Goal: Navigation & Orientation: Find specific page/section

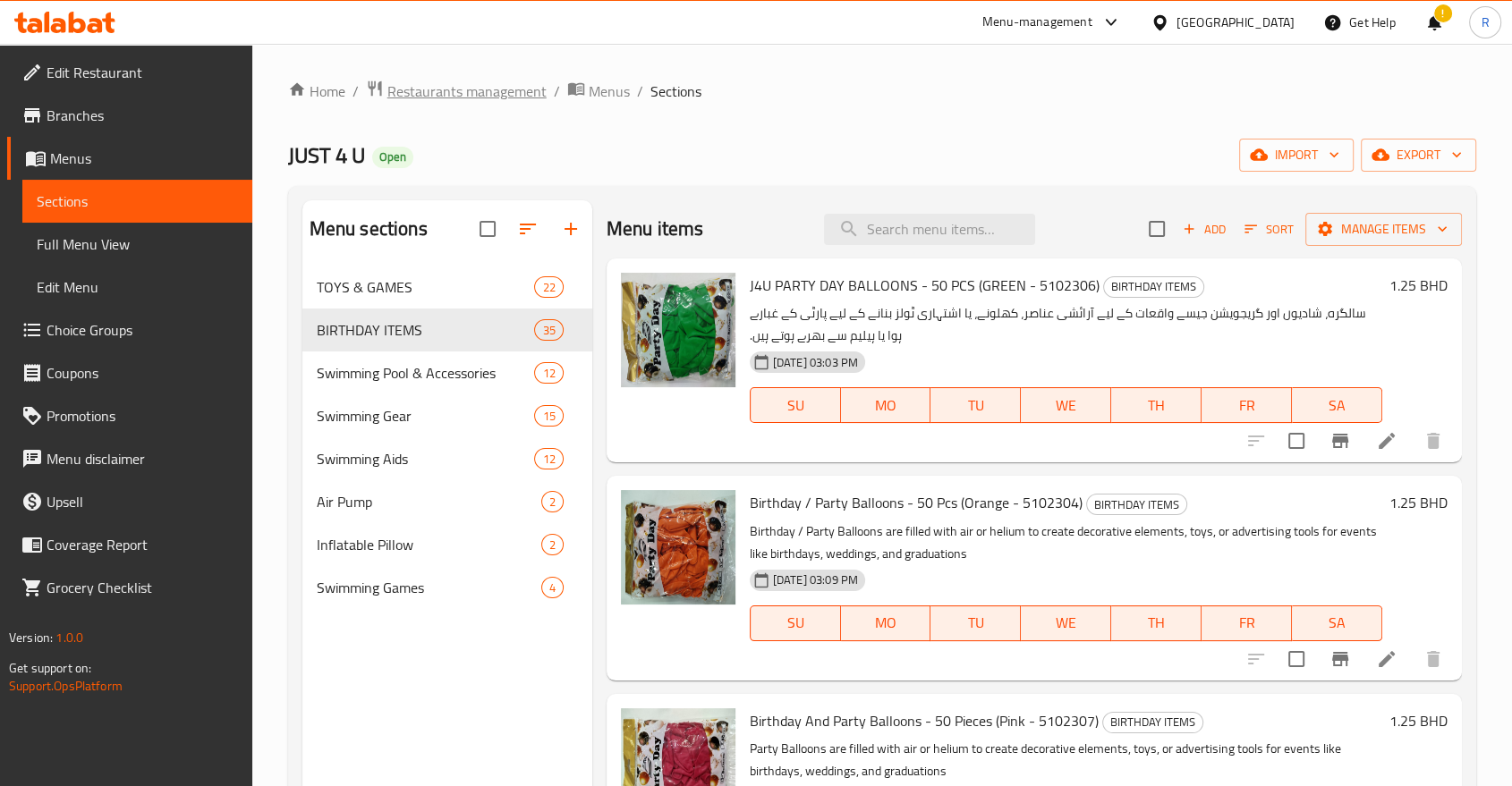
scroll to position [2484, 0]
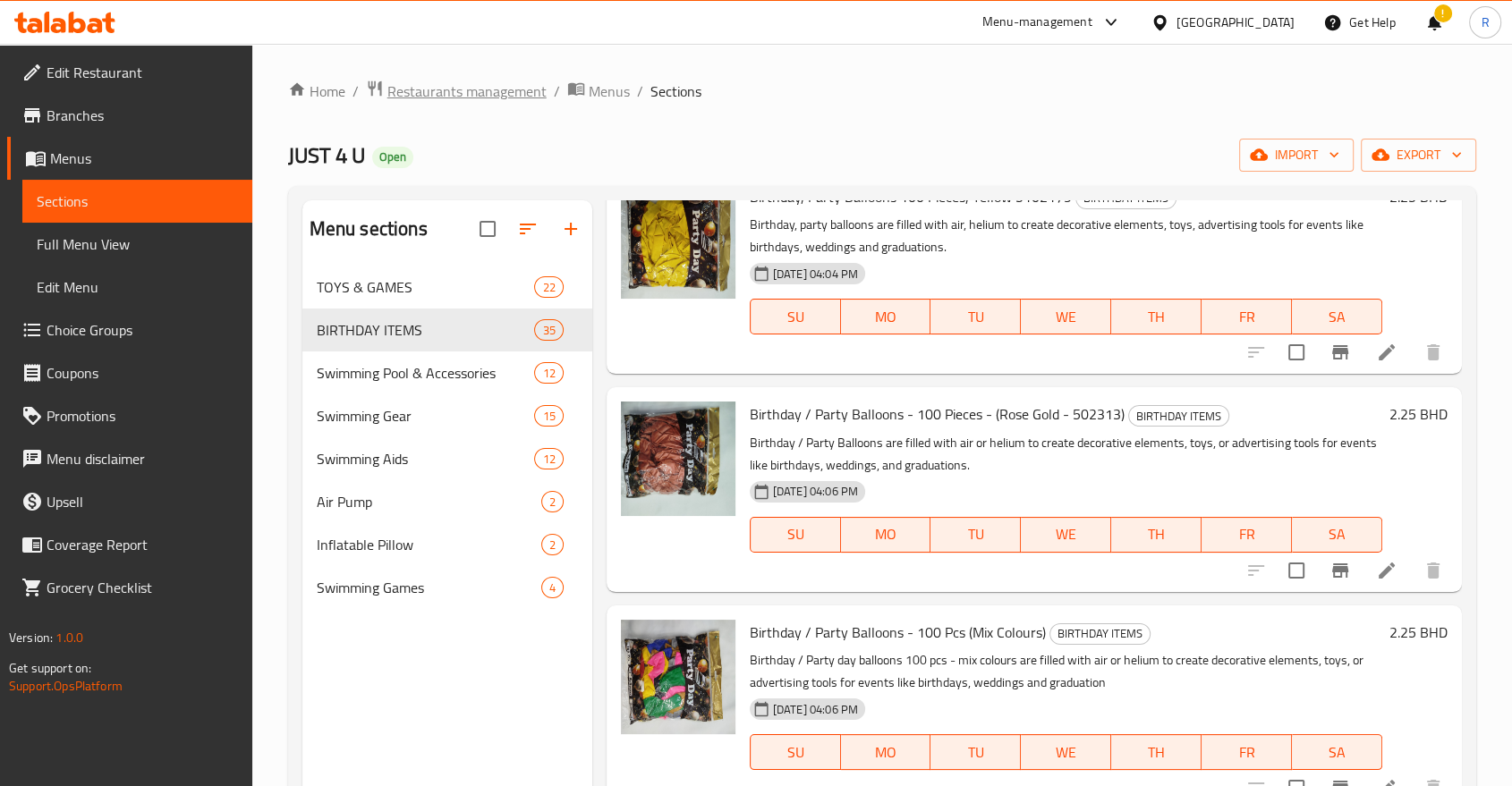
click at [445, 89] on span "Restaurants management" at bounding box center [467, 91] width 159 height 21
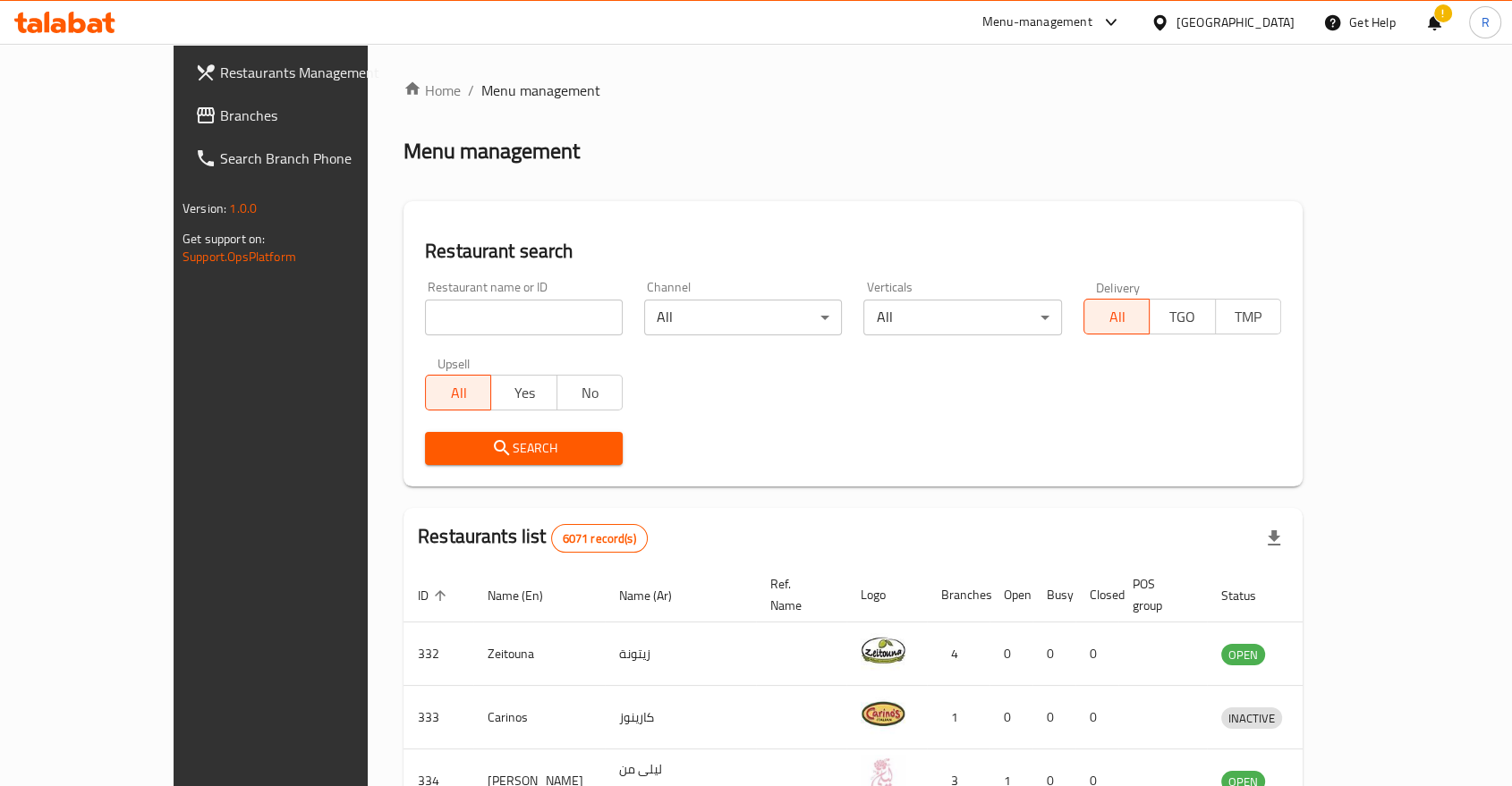
click at [522, 321] on div "Home / Menu management Menu management Restaurant search Restaurant name or ID …" at bounding box center [853, 680] width 899 height 1203
click at [522, 321] on input "search" at bounding box center [523, 318] width 197 height 36
type input "[PERSON_NAME]"
click button "Search" at bounding box center [523, 449] width 197 height 33
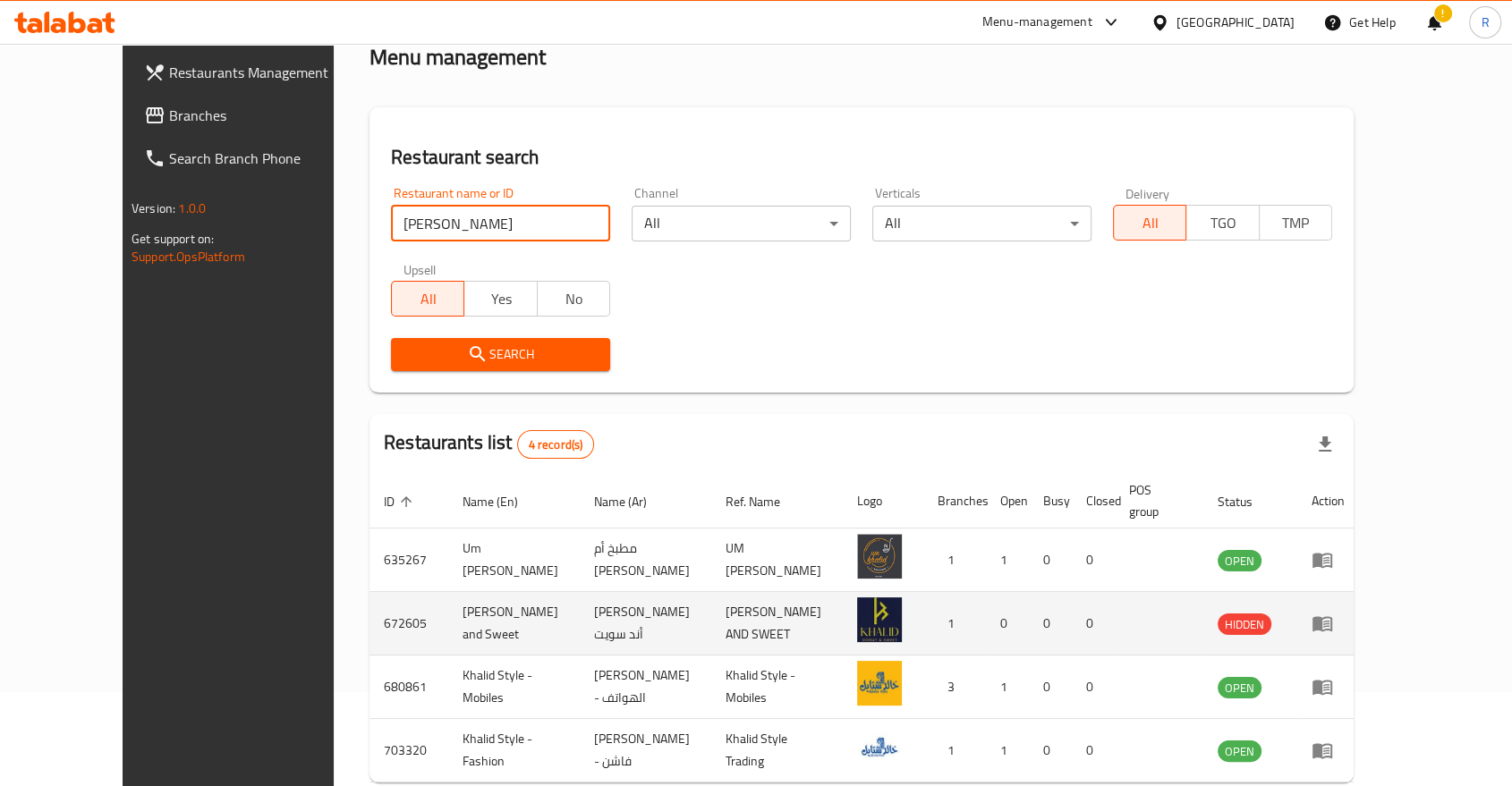
scroll to position [99, 0]
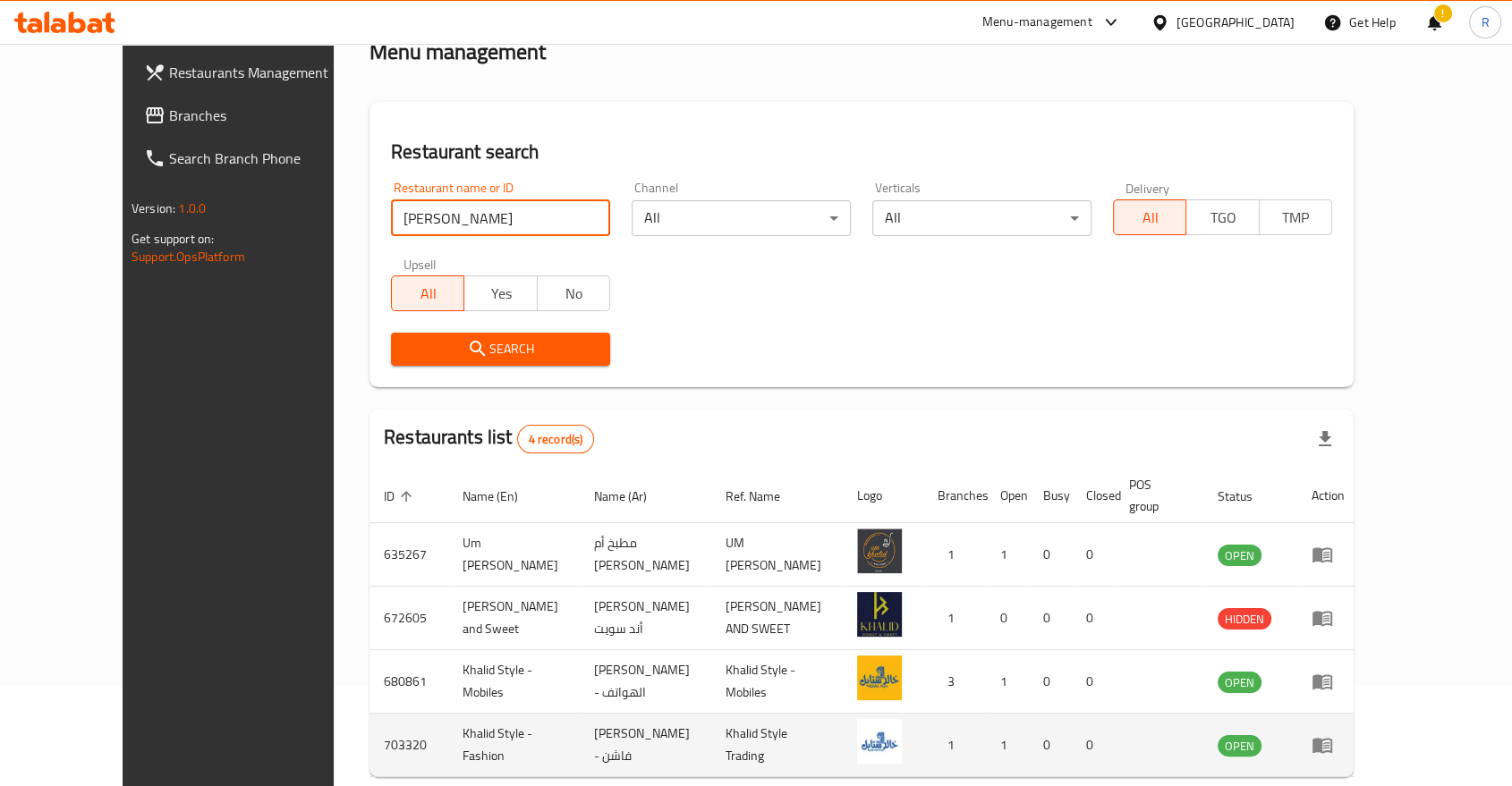
click at [1329, 742] on icon "enhanced table" at bounding box center [1326, 746] width 6 height 7
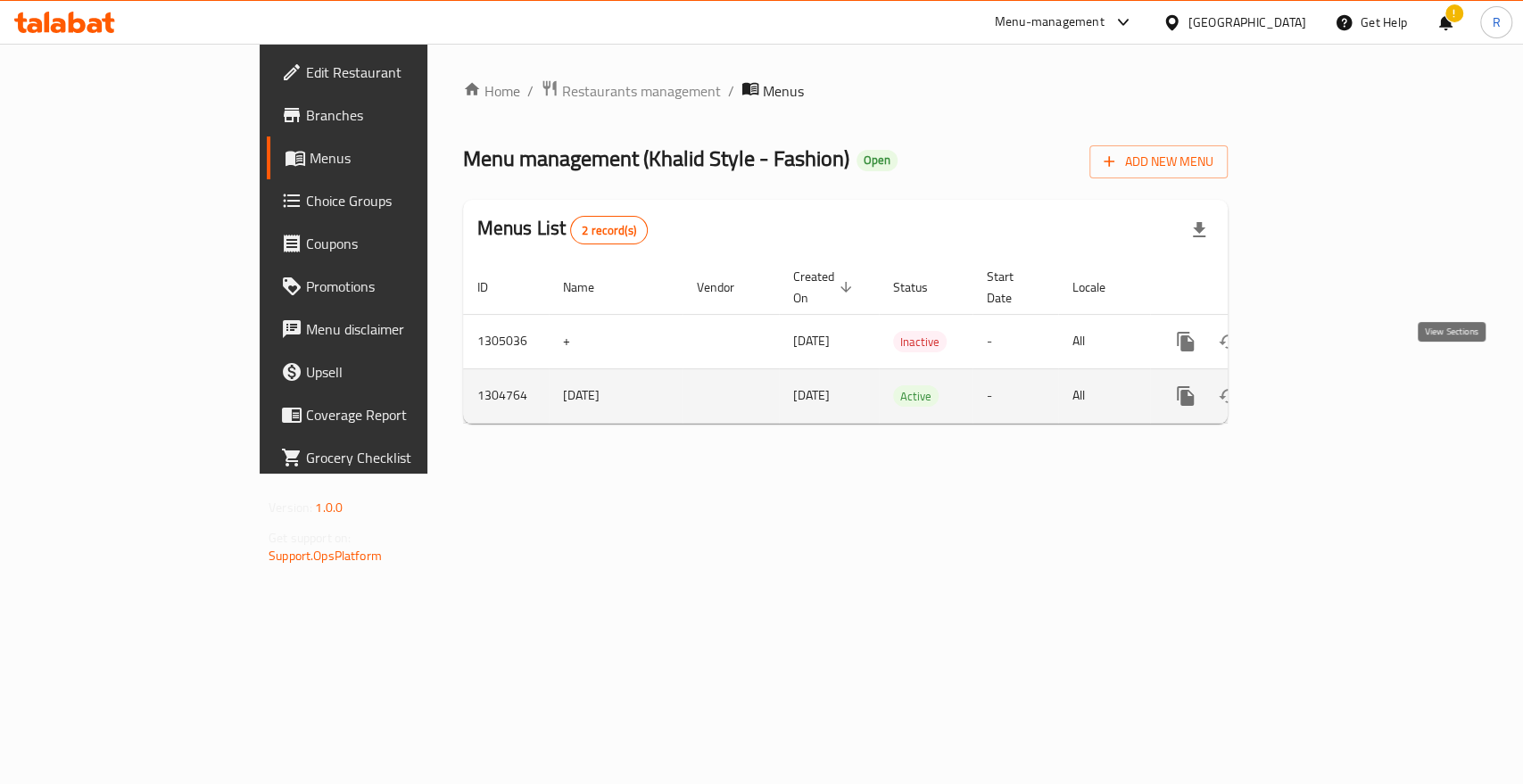
click at [1325, 385] on icon "enhanced table" at bounding box center [1313, 395] width 21 height 21
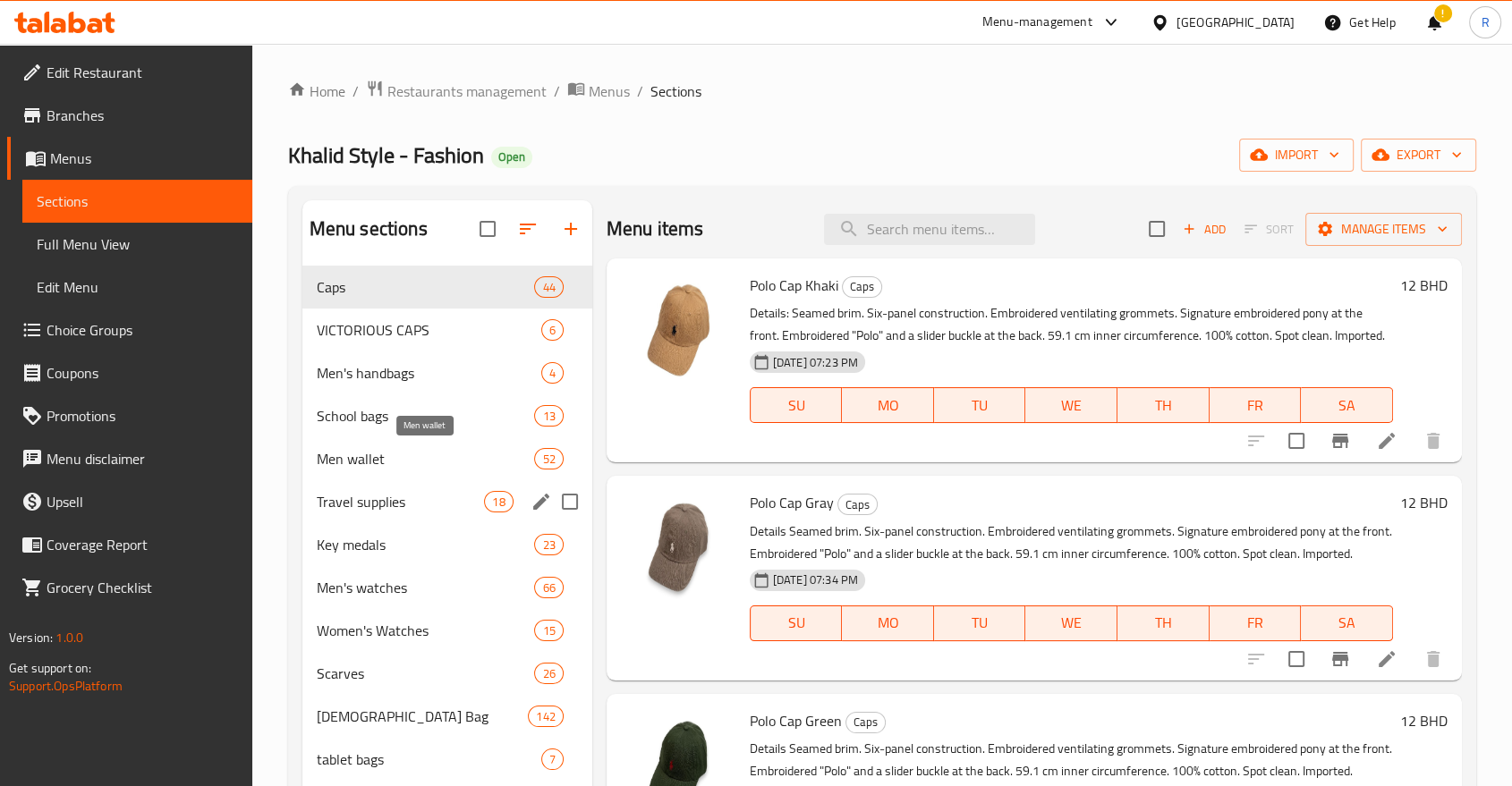
scroll to position [99, 0]
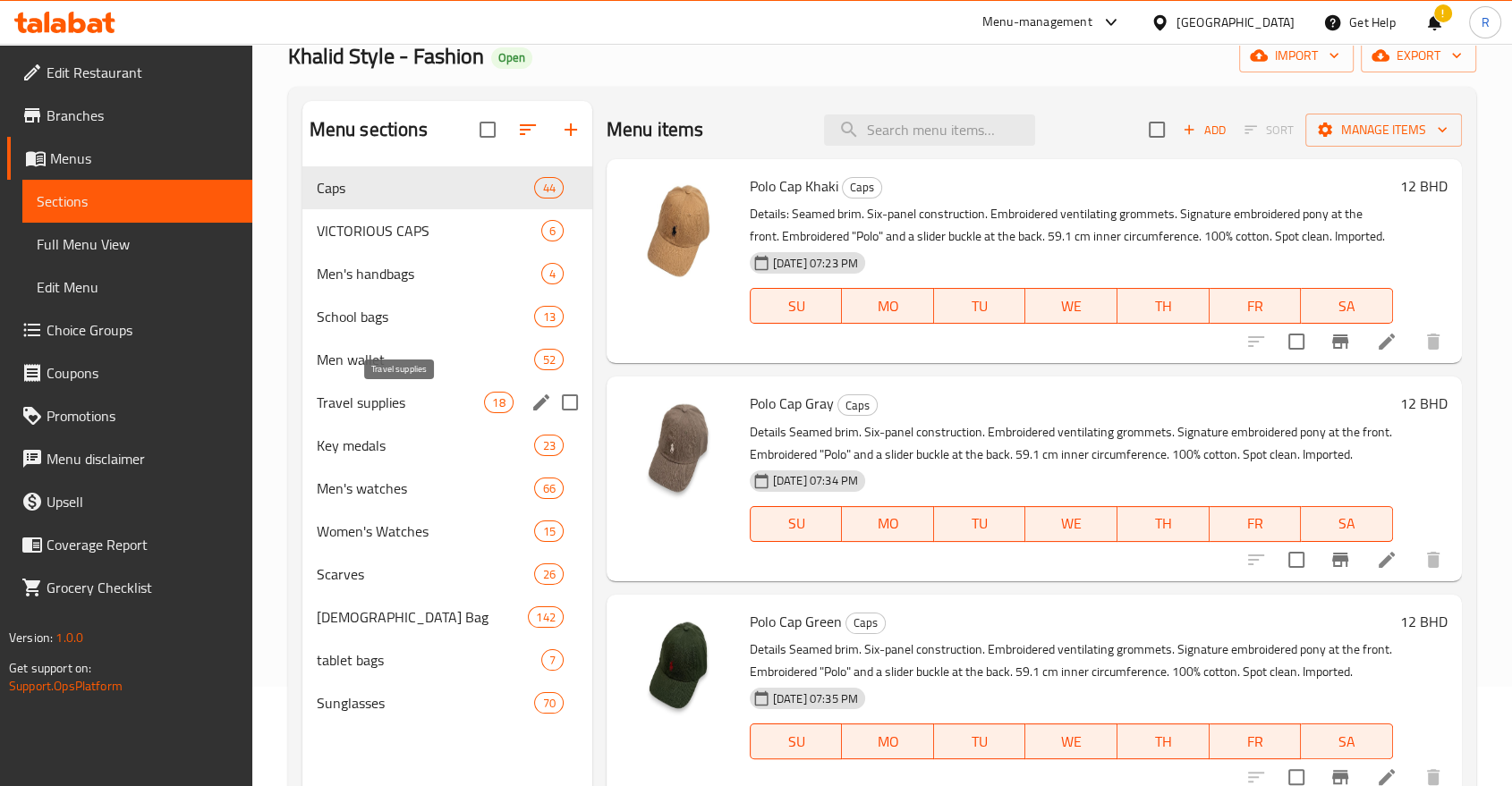
click at [380, 399] on span "Travel supplies" at bounding box center [401, 402] width 169 height 21
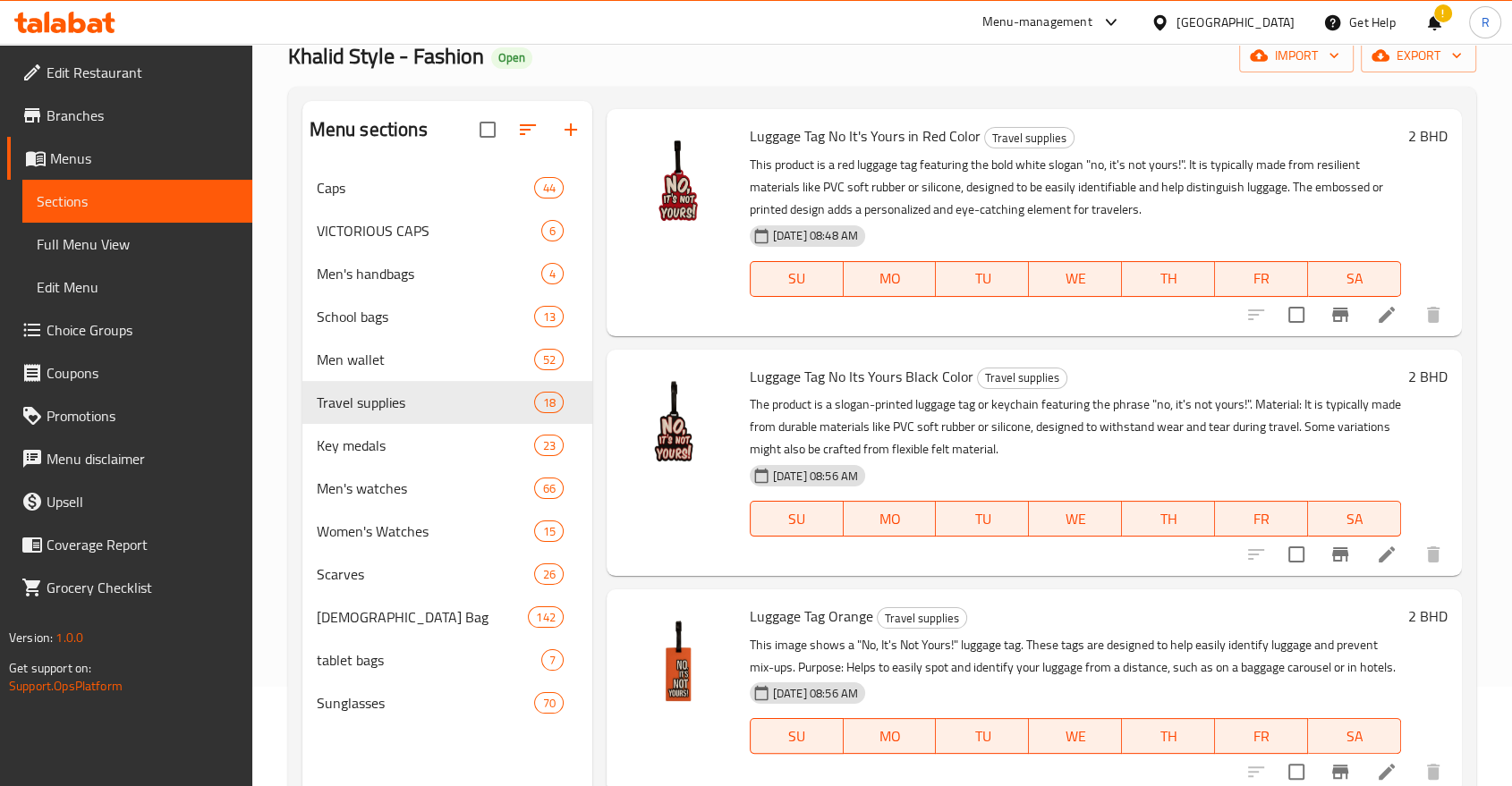
scroll to position [1092, 0]
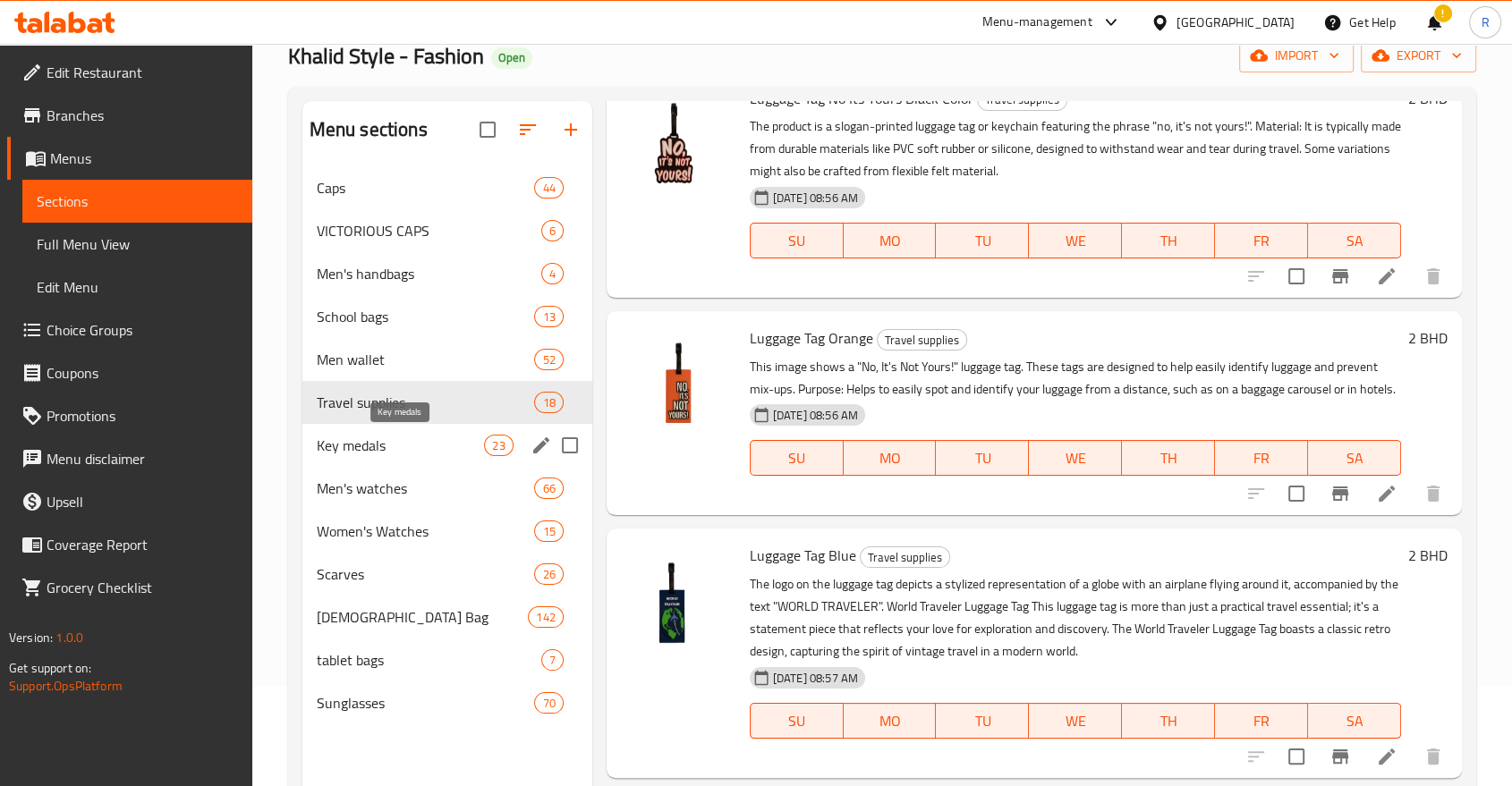
click at [365, 441] on span "Key medals" at bounding box center [401, 444] width 169 height 21
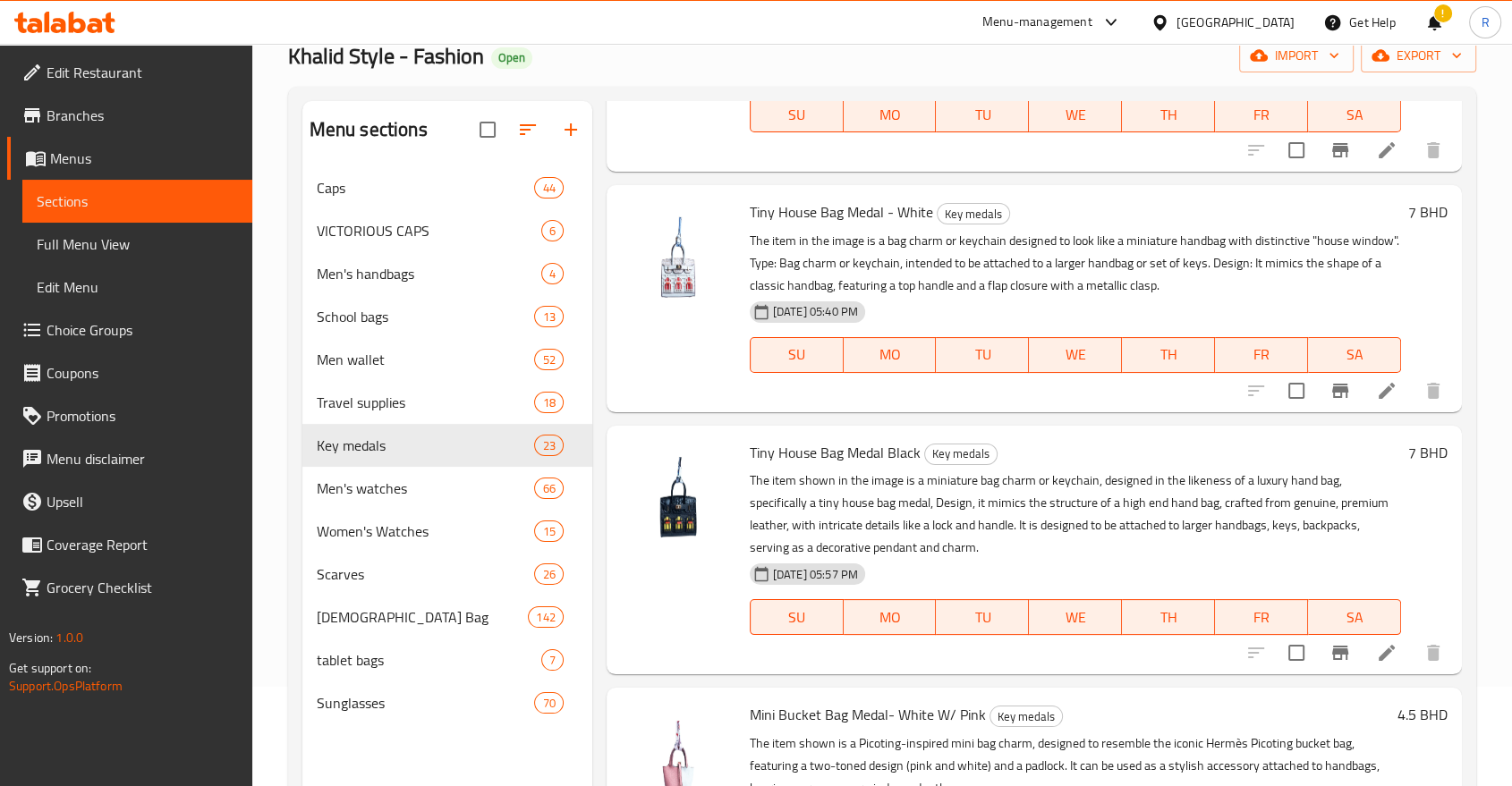
scroll to position [2087, 0]
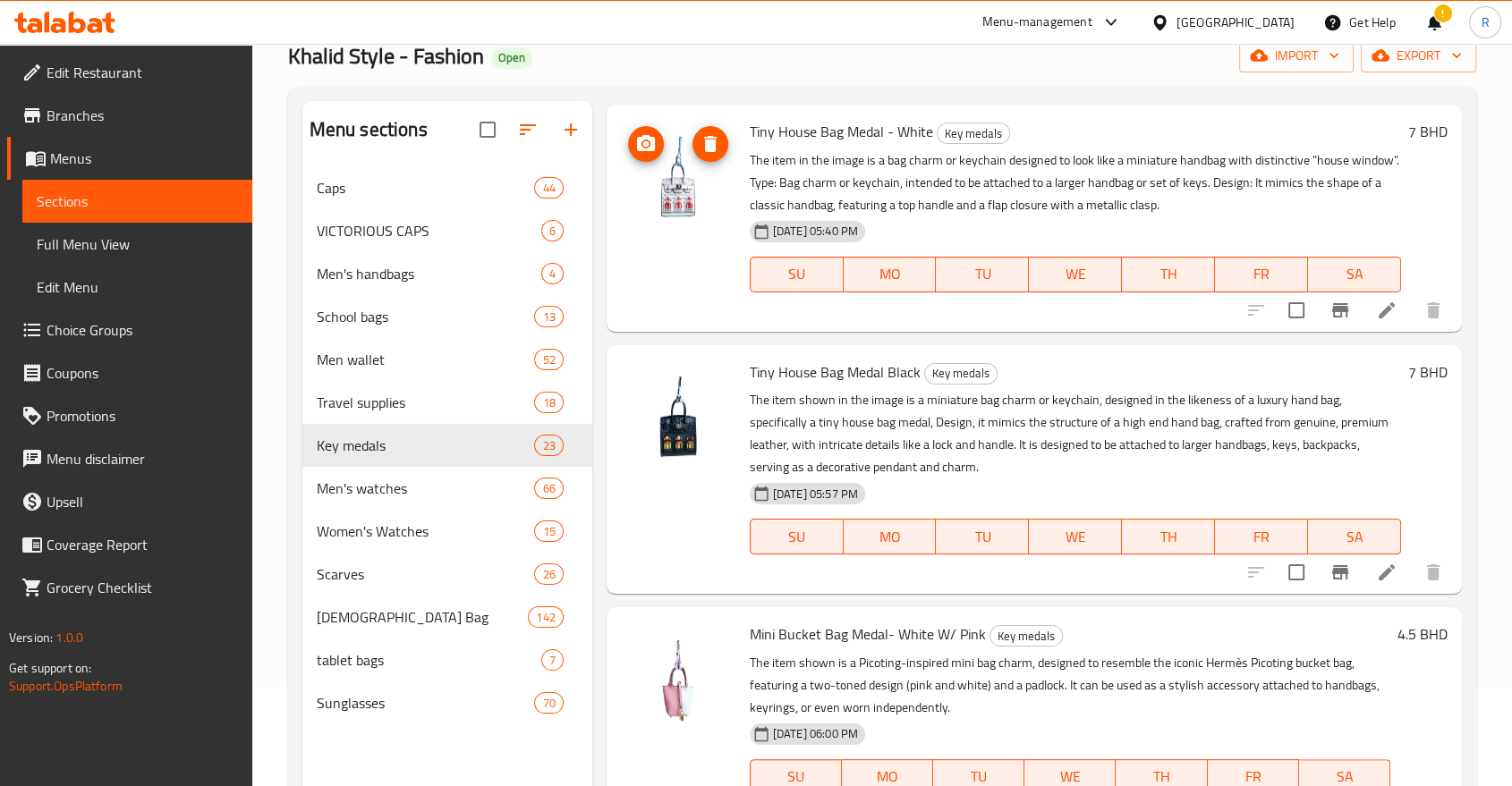
click at [683, 218] on img at bounding box center [678, 176] width 115 height 115
click at [359, 580] on span "Scarves" at bounding box center [401, 574] width 169 height 21
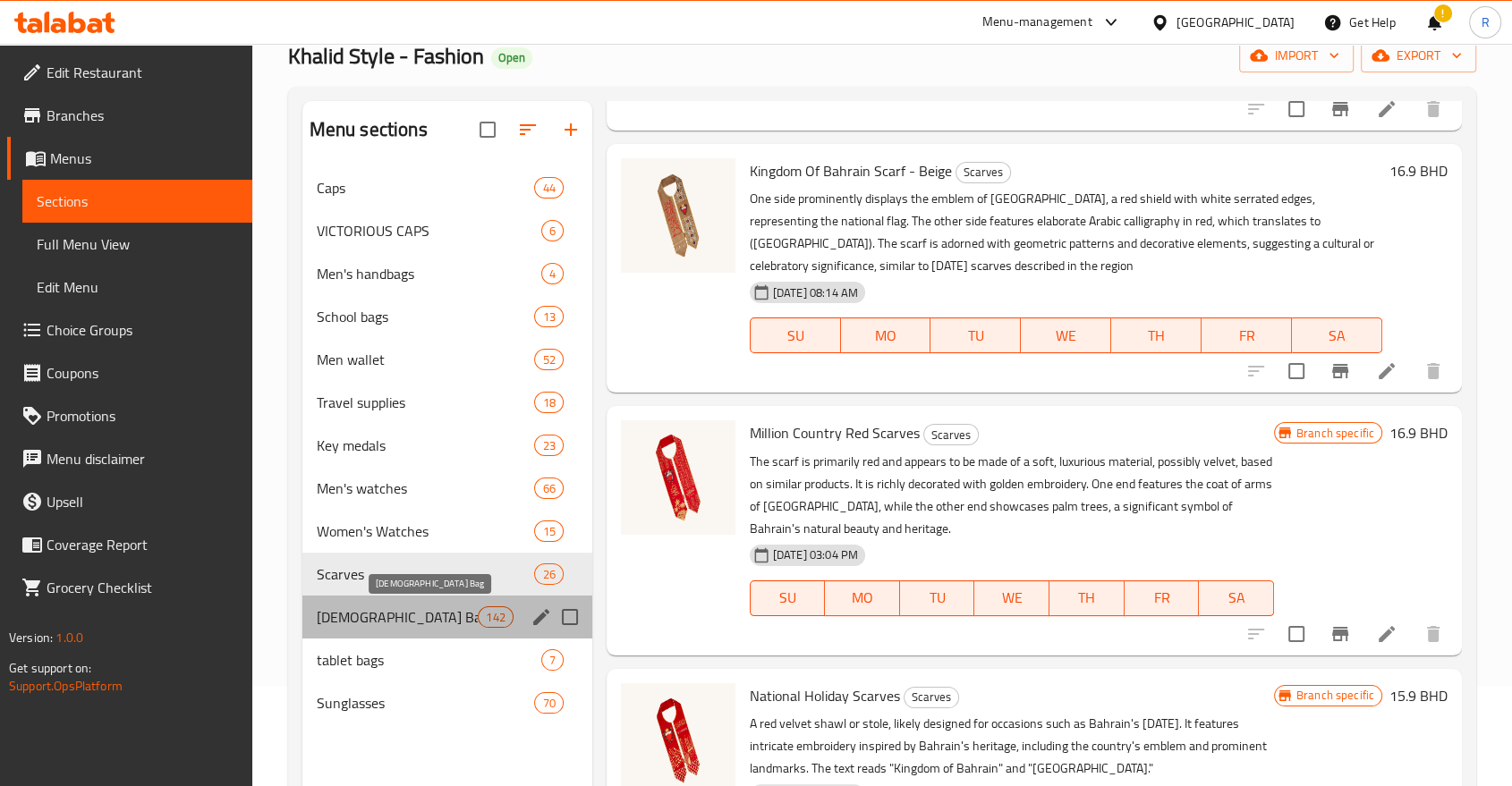
click at [369, 620] on span "[DEMOGRAPHIC_DATA] Bag" at bounding box center [397, 617] width 162 height 21
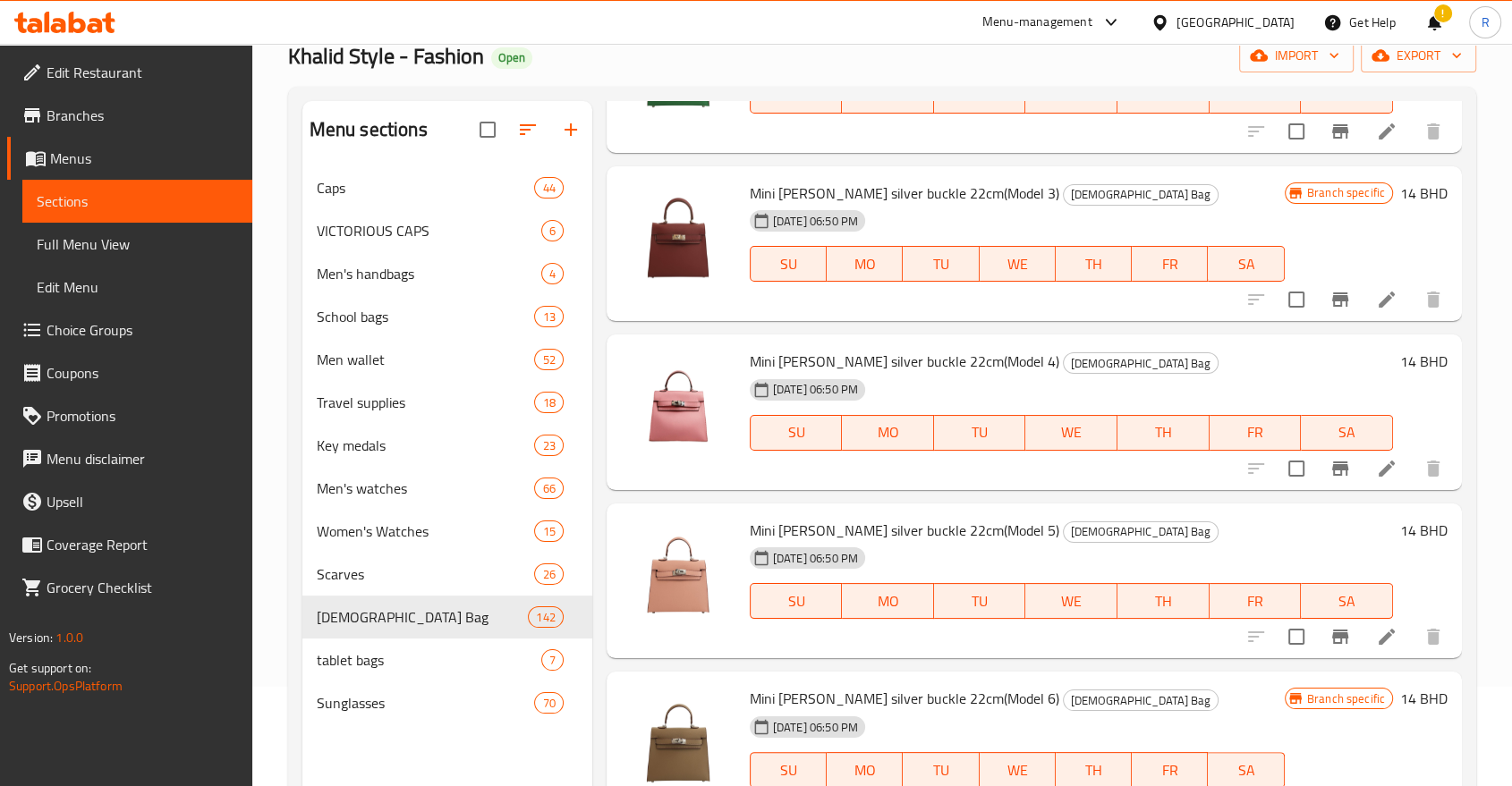
scroll to position [2782, 0]
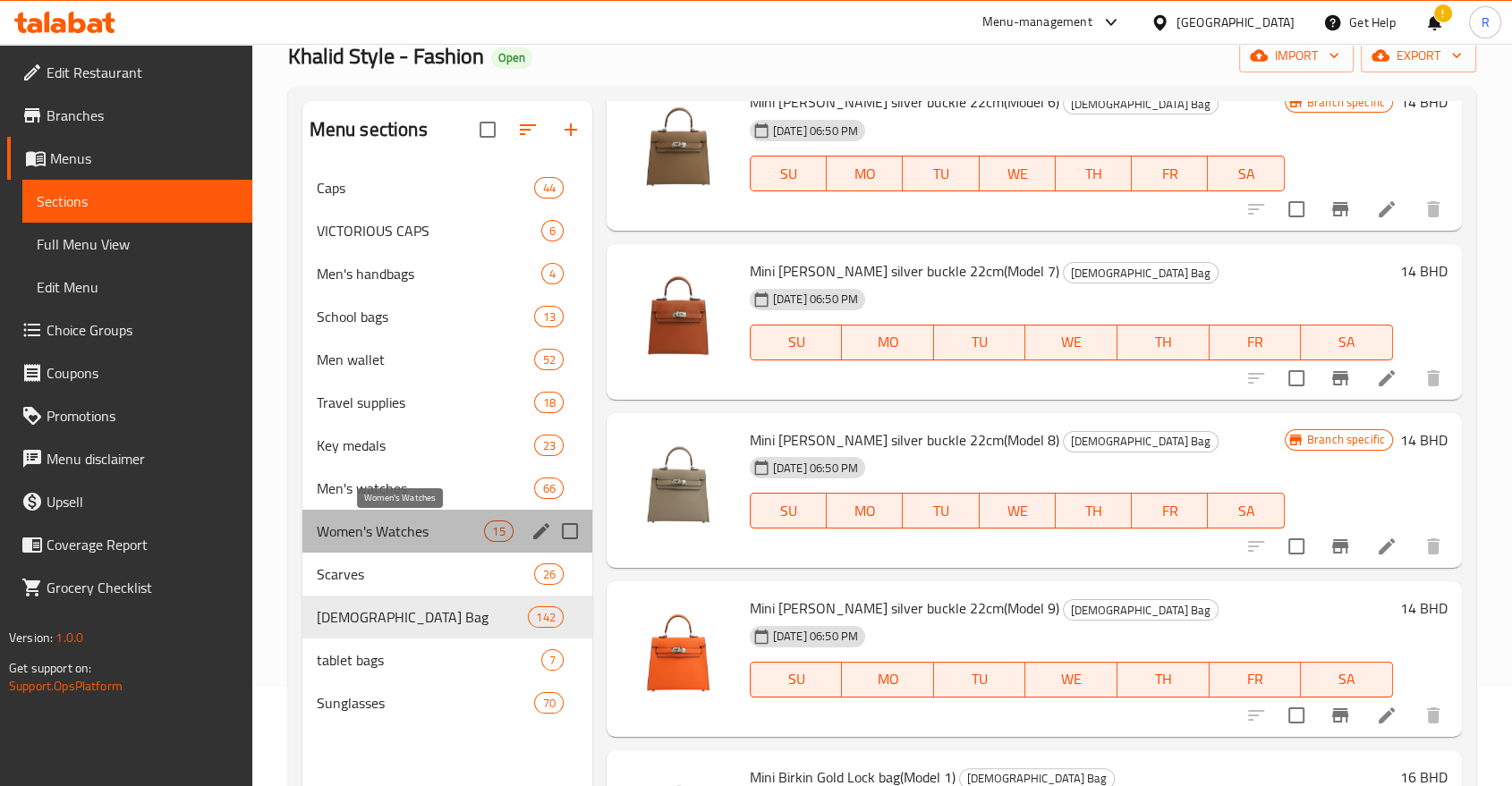
click at [354, 529] on span "Women's Watches" at bounding box center [401, 530] width 169 height 21
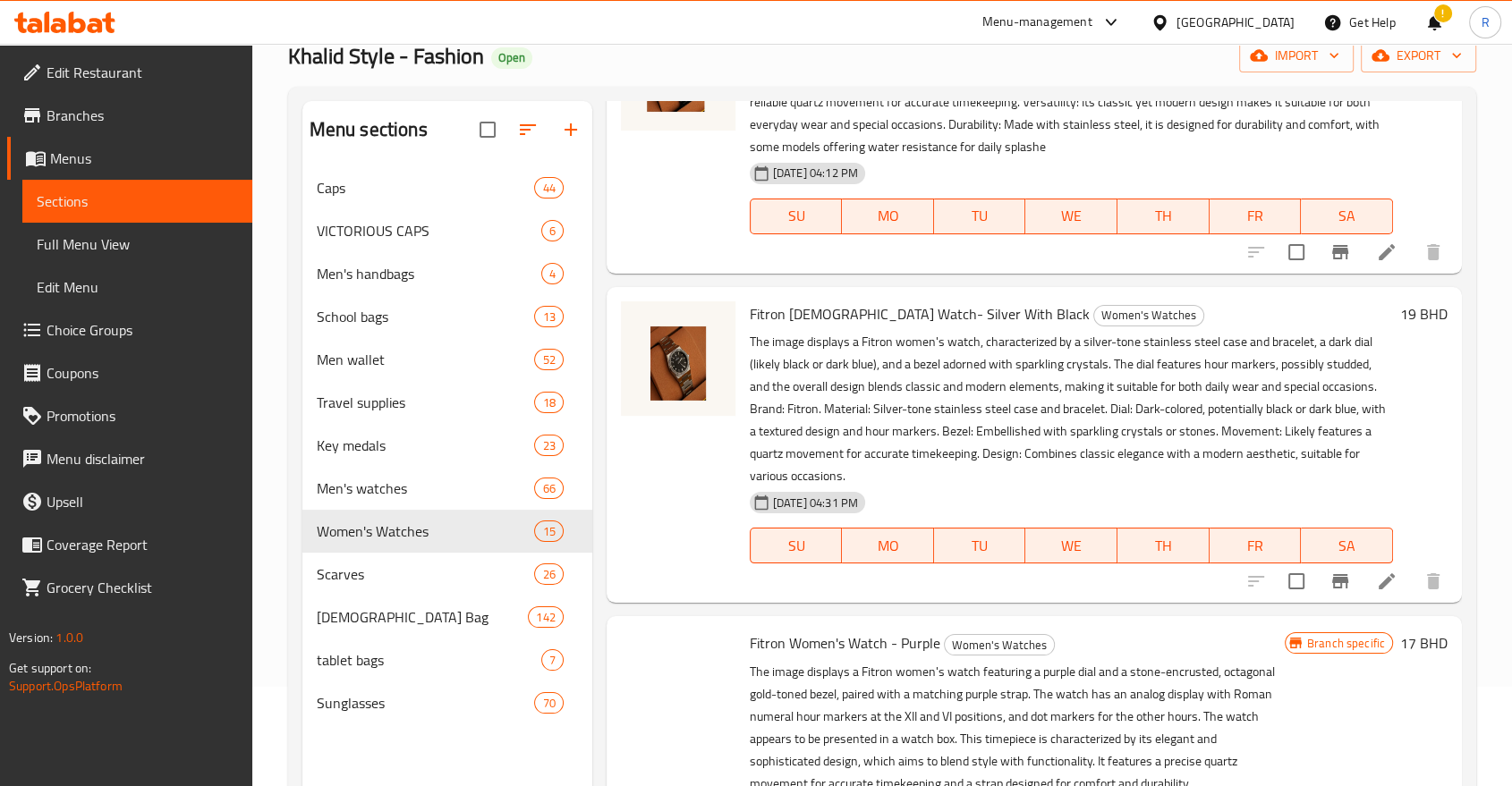
scroll to position [3378, 0]
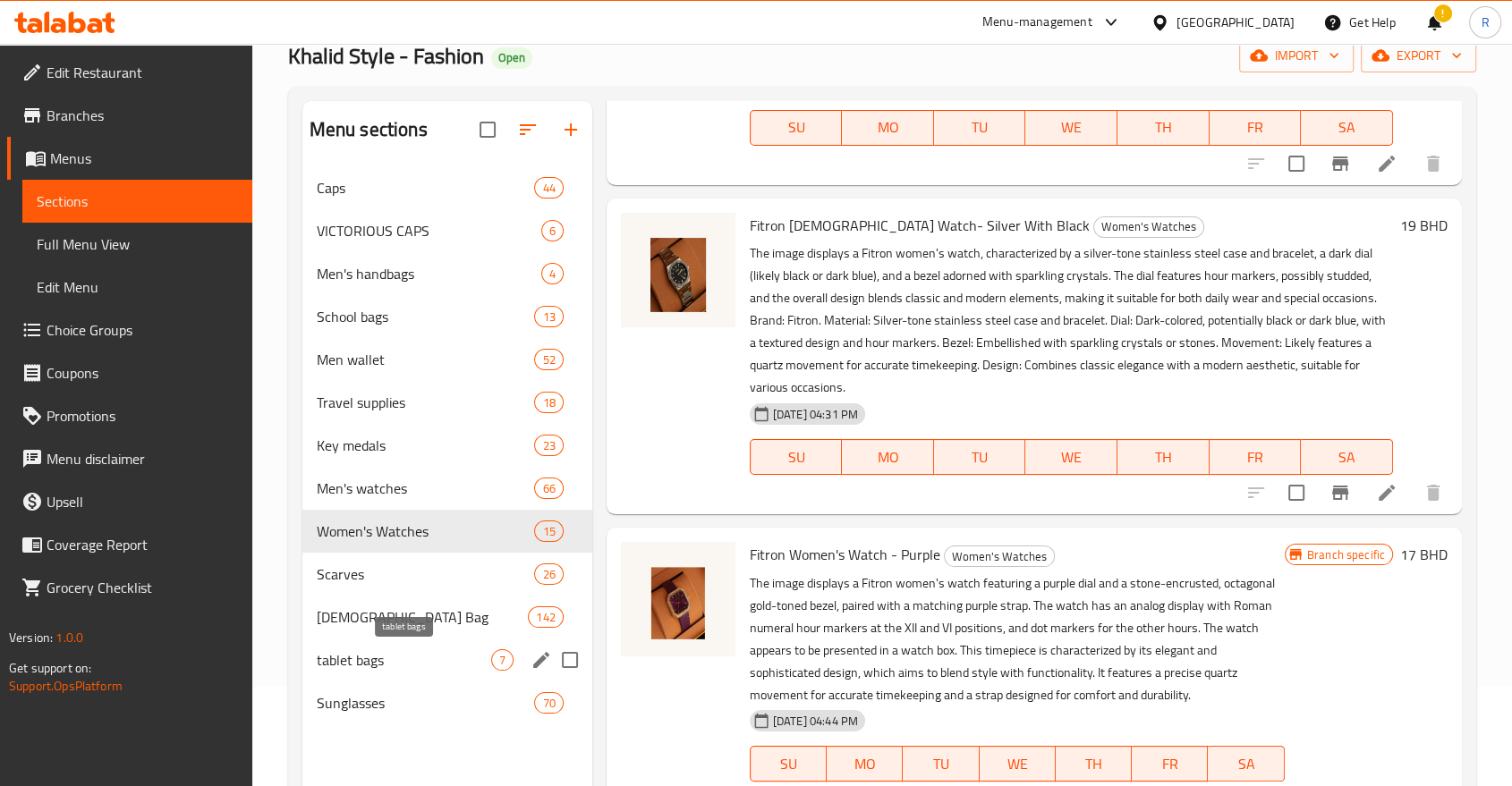
click at [380, 663] on span "tablet bags" at bounding box center [404, 659] width 174 height 21
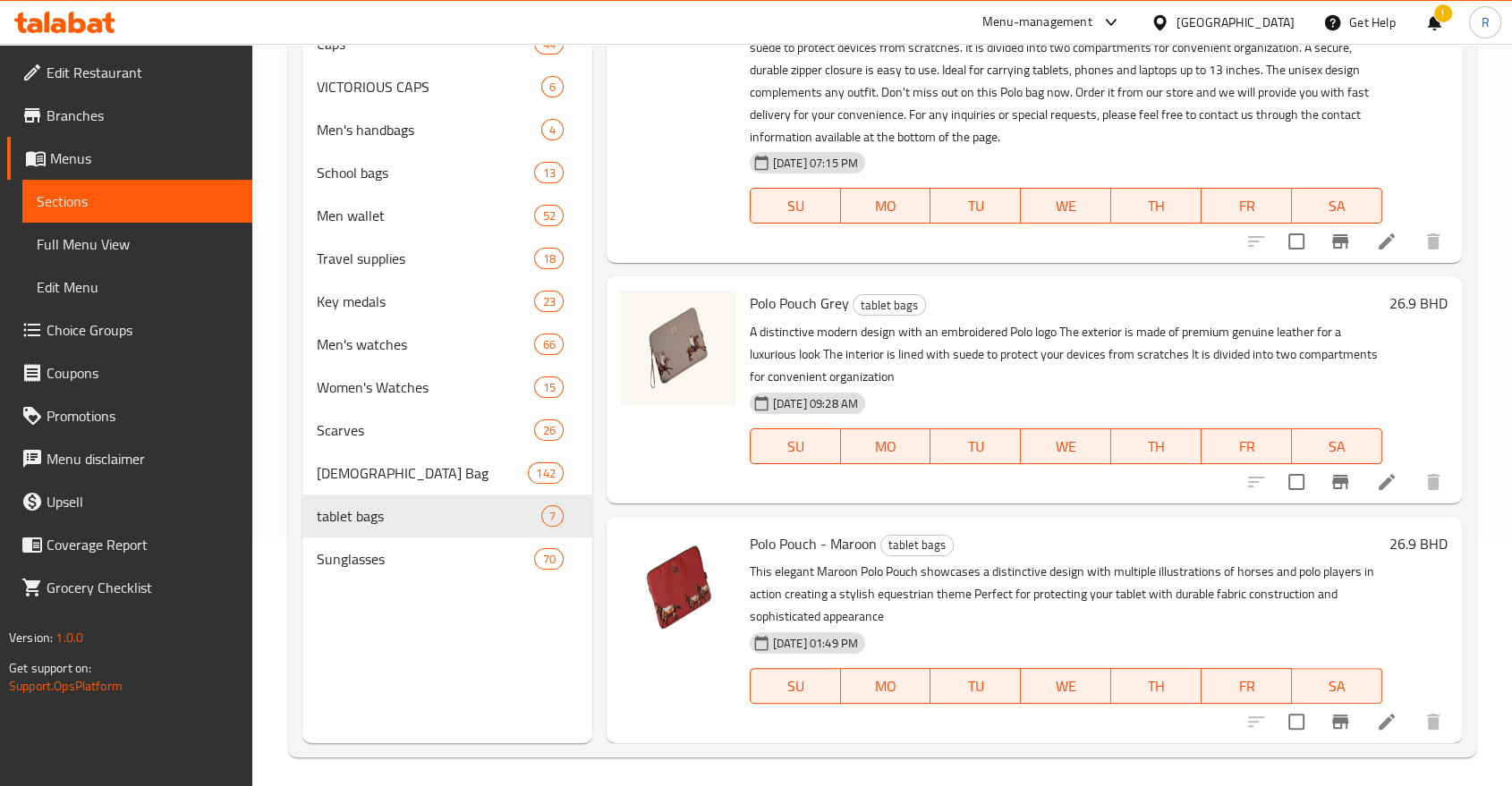
scroll to position [250, 0]
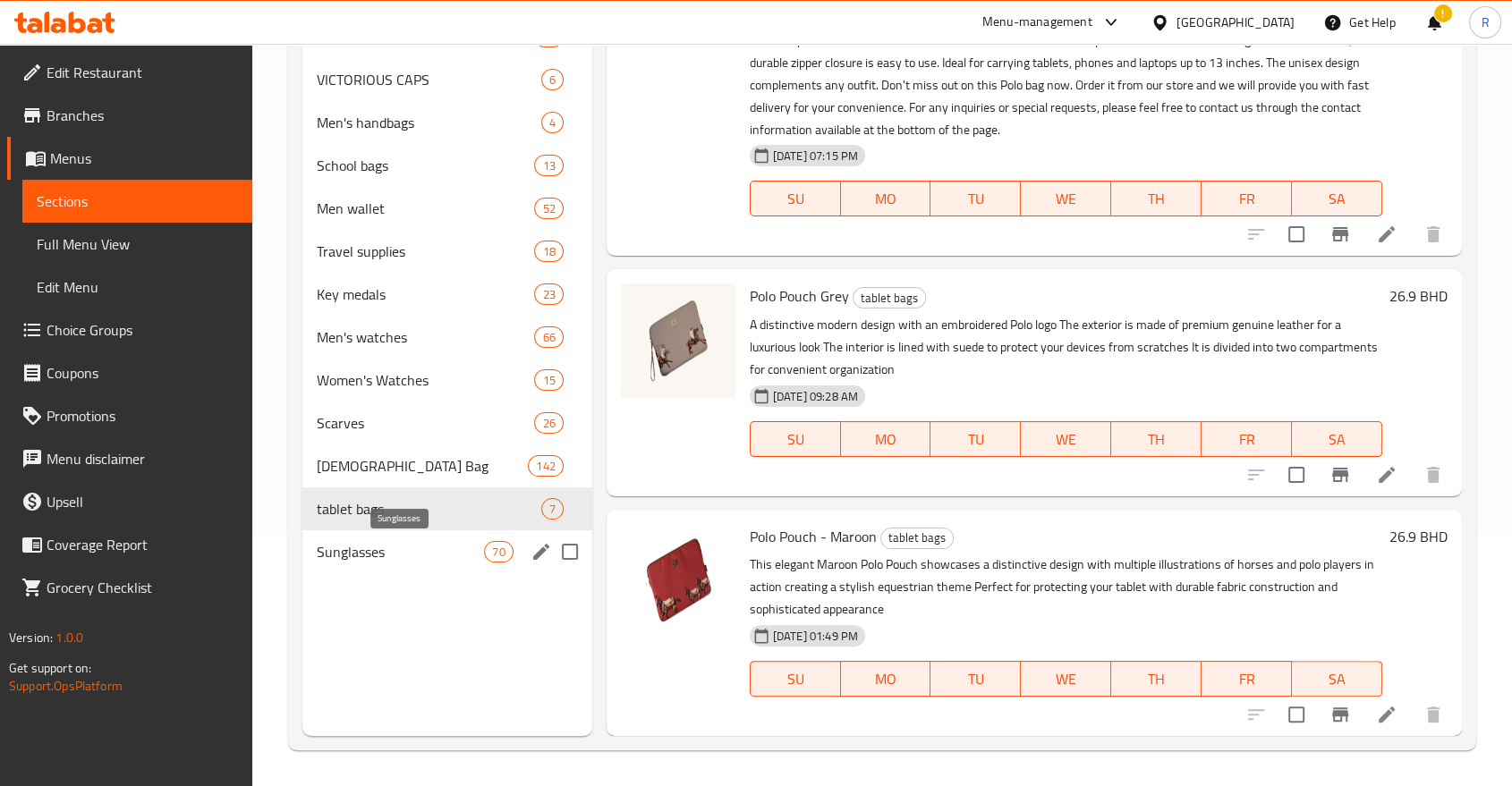
click at [377, 553] on span "Sunglasses" at bounding box center [401, 551] width 169 height 21
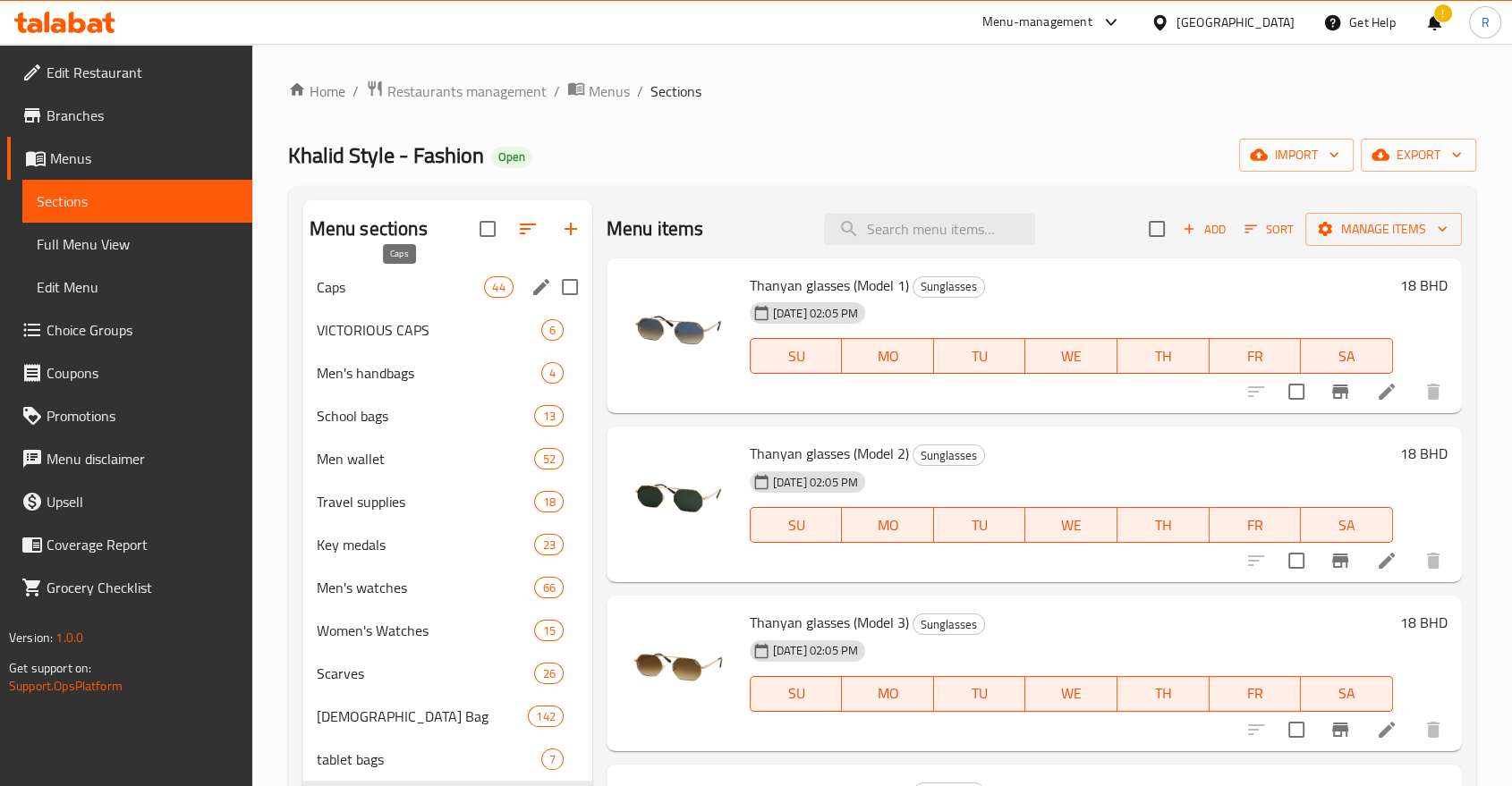
click at [346, 291] on span "Caps" at bounding box center [401, 286] width 169 height 21
click at [353, 328] on span "VICTORIOUS CAPS" at bounding box center [429, 330] width 224 height 21
